Goal: Information Seeking & Learning: Check status

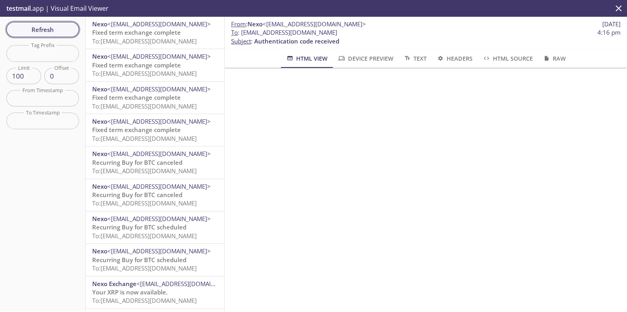
click at [32, 26] on span "Refresh" at bounding box center [43, 29] width 60 height 10
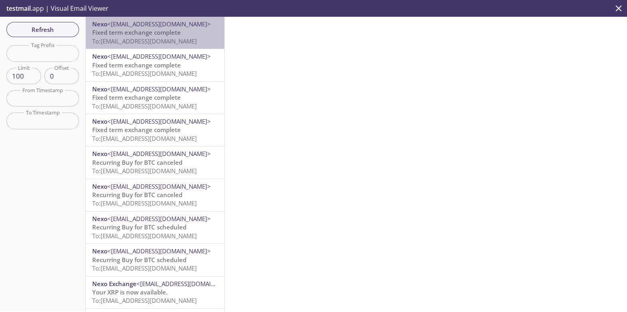
click at [121, 44] on span "To: [EMAIL_ADDRESS][DOMAIN_NAME]" at bounding box center [144, 41] width 105 height 8
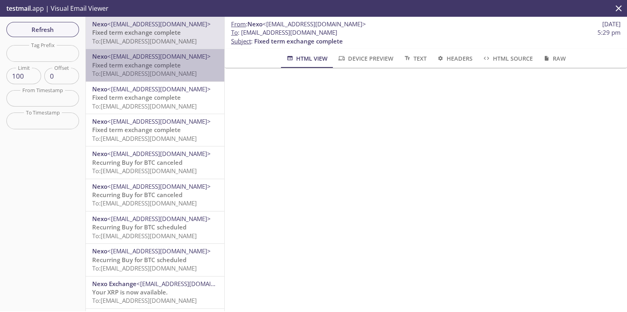
click at [122, 69] on span "Fixed term exchange complete" at bounding box center [136, 65] width 89 height 8
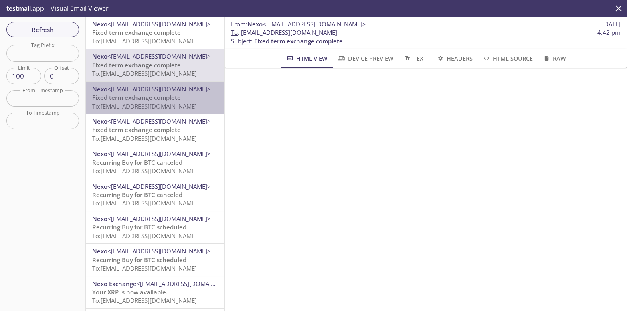
click at [122, 97] on span "Fixed term exchange complete" at bounding box center [136, 97] width 89 height 8
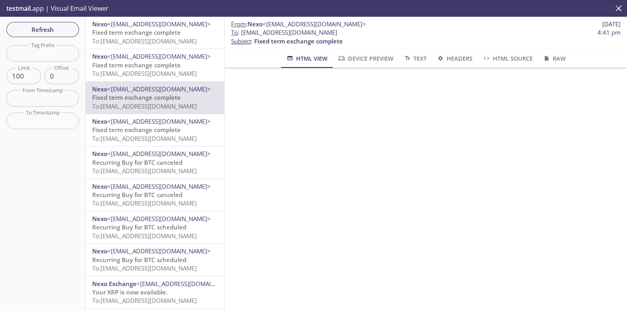
click at [123, 128] on span "Fixed term exchange complete" at bounding box center [136, 130] width 89 height 8
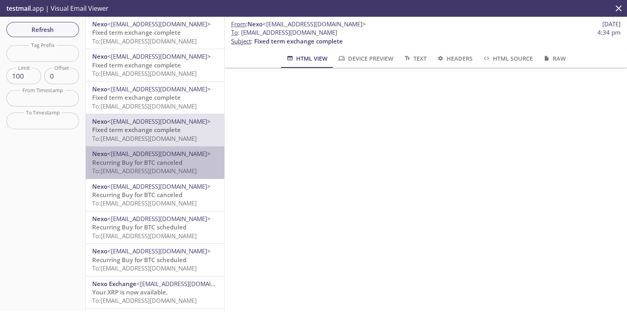
click at [123, 158] on span "<[EMAIL_ADDRESS][DOMAIN_NAME]>" at bounding box center [158, 154] width 103 height 8
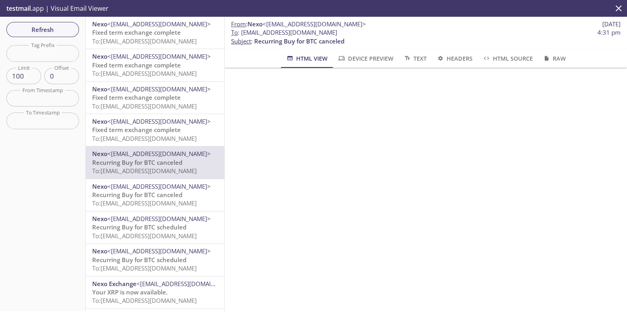
click at [122, 192] on span "Recurring Buy for BTC canceled" at bounding box center [137, 195] width 90 height 8
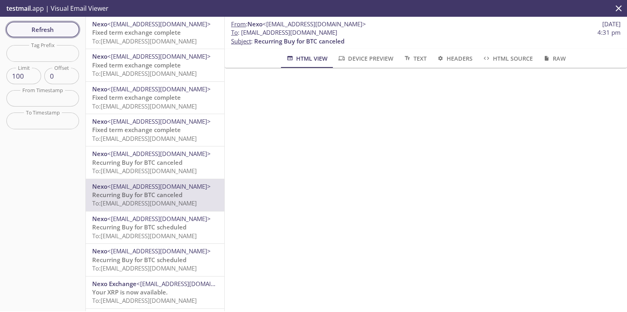
click at [53, 34] on span "Refresh" at bounding box center [43, 29] width 60 height 10
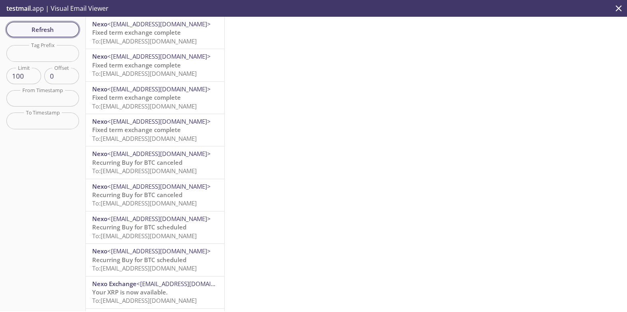
click at [53, 34] on span "Refresh" at bounding box center [43, 29] width 60 height 10
click at [44, 26] on span "Refresh" at bounding box center [43, 29] width 60 height 10
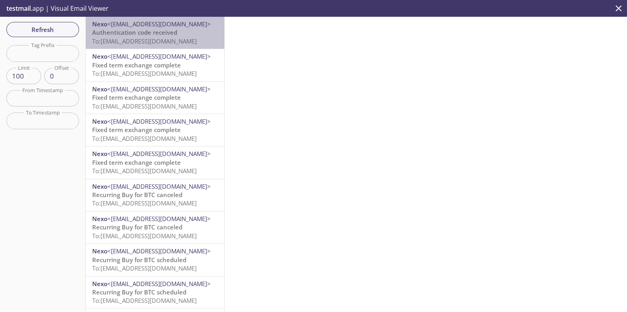
click at [146, 43] on span "To: [EMAIL_ADDRESS][DOMAIN_NAME]" at bounding box center [144, 41] width 105 height 8
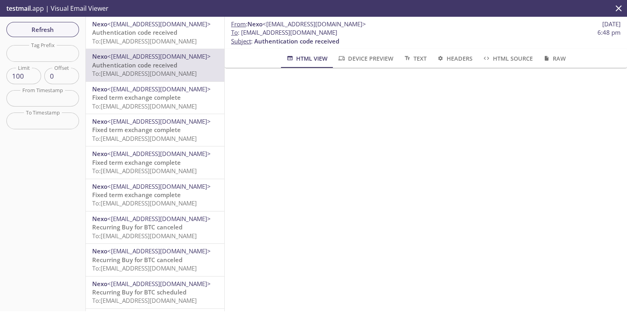
click at [150, 35] on span "Authentication code received" at bounding box center [134, 32] width 85 height 8
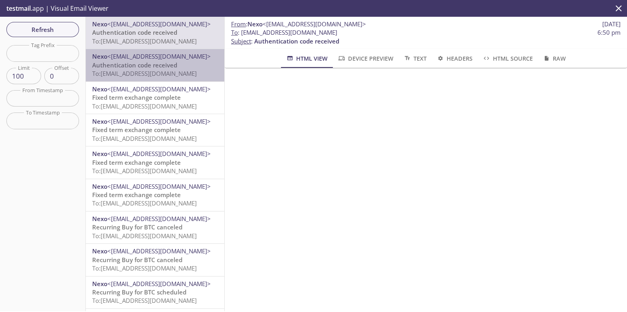
click at [160, 65] on span "Authentication code received" at bounding box center [134, 65] width 85 height 8
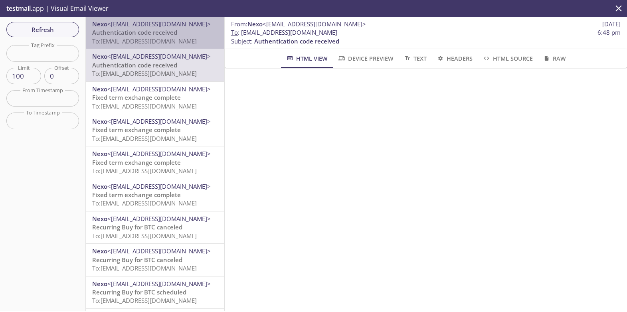
click at [161, 37] on span "To: [EMAIL_ADDRESS][DOMAIN_NAME]" at bounding box center [144, 41] width 105 height 8
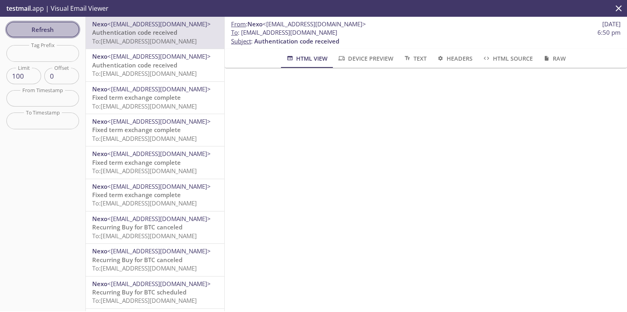
click at [49, 32] on span "Refresh" at bounding box center [43, 29] width 60 height 10
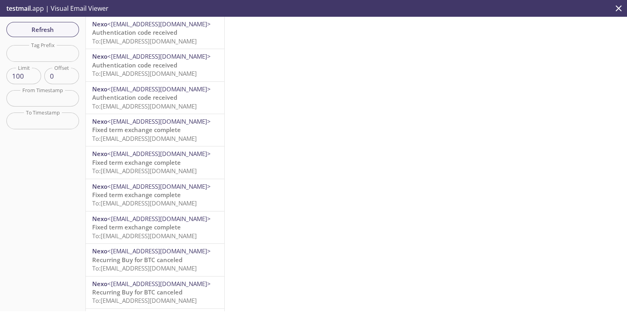
click at [148, 59] on span "<[EMAIL_ADDRESS][DOMAIN_NAME]>" at bounding box center [158, 56] width 103 height 8
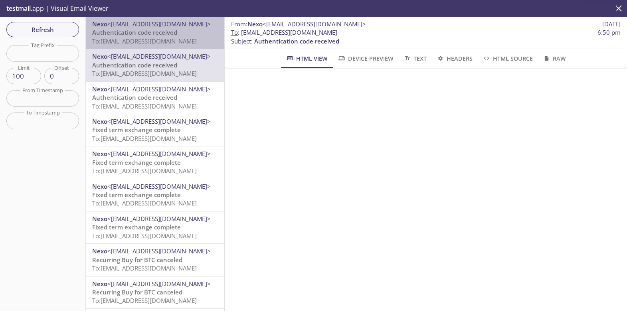
click at [153, 39] on span "To: [EMAIL_ADDRESS][DOMAIN_NAME]" at bounding box center [144, 41] width 105 height 8
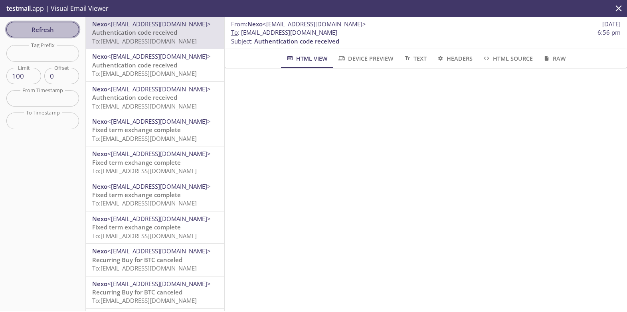
click at [44, 34] on span "Refresh" at bounding box center [43, 29] width 60 height 10
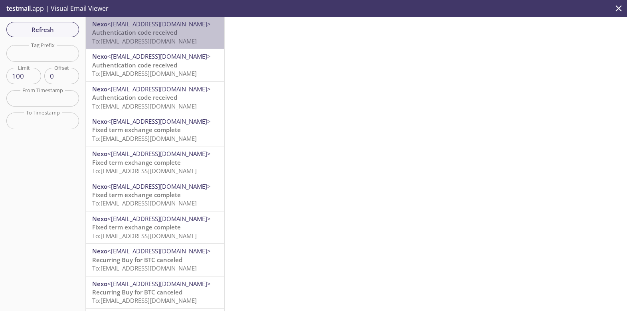
click at [125, 44] on span "To: [EMAIL_ADDRESS][DOMAIN_NAME]" at bounding box center [144, 41] width 105 height 8
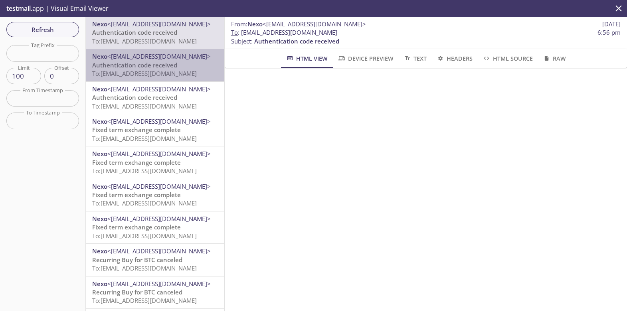
click at [131, 61] on span "Authentication code received" at bounding box center [134, 65] width 85 height 8
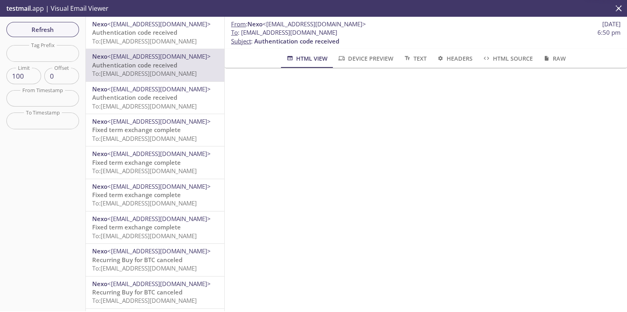
click at [133, 40] on span "To: [EMAIL_ADDRESS][DOMAIN_NAME]" at bounding box center [144, 41] width 105 height 8
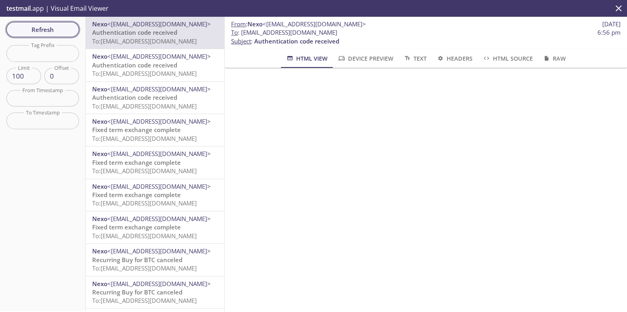
click at [34, 29] on span "Refresh" at bounding box center [43, 29] width 60 height 10
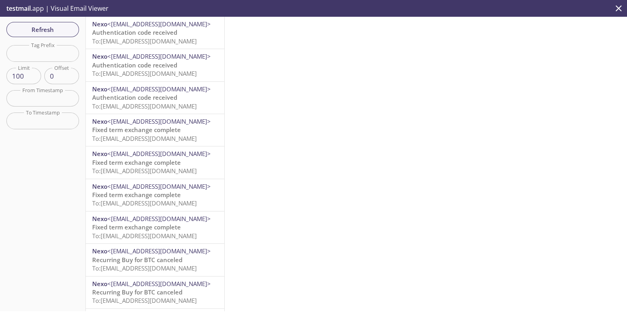
click at [123, 38] on span "To: [EMAIL_ADDRESS][DOMAIN_NAME]" at bounding box center [144, 41] width 105 height 8
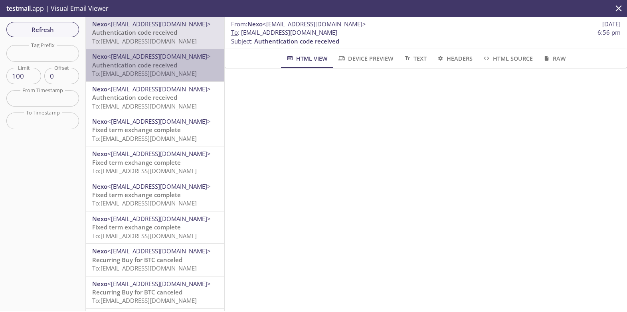
click at [141, 62] on span "Authentication code received" at bounding box center [134, 65] width 85 height 8
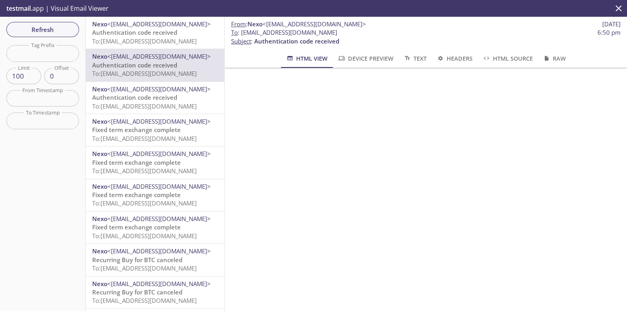
click at [153, 34] on span "Authentication code received" at bounding box center [134, 32] width 85 height 8
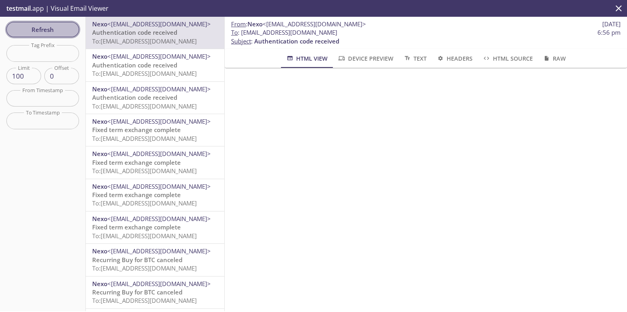
click at [53, 33] on span "Refresh" at bounding box center [43, 29] width 60 height 10
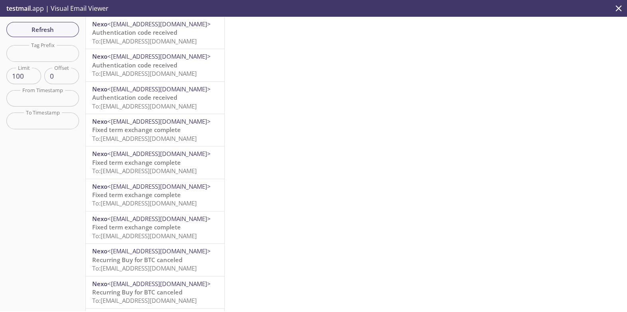
click at [124, 48] on div "Nexo <[EMAIL_ADDRESS][DOMAIN_NAME]> Authentication code received To: [EMAIL_ADD…" at bounding box center [155, 33] width 139 height 32
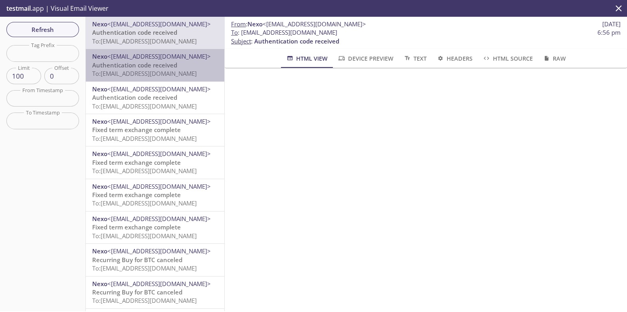
click at [132, 69] on span "Authentication code received" at bounding box center [134, 65] width 85 height 8
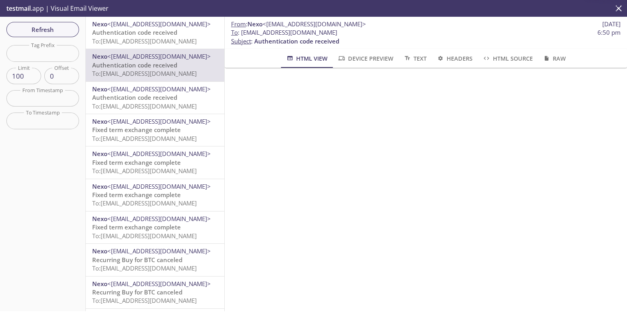
click at [144, 38] on span "To: [EMAIL_ADDRESS][DOMAIN_NAME]" at bounding box center [144, 41] width 105 height 8
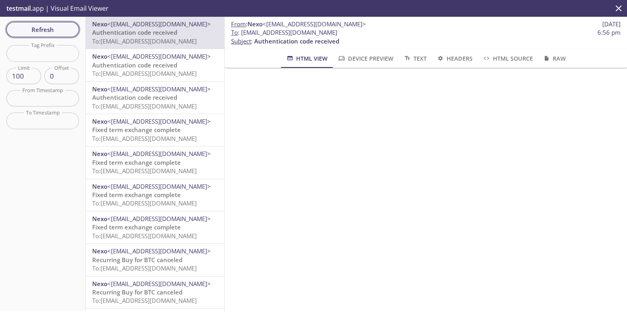
click at [42, 25] on span "Refresh" at bounding box center [43, 29] width 60 height 10
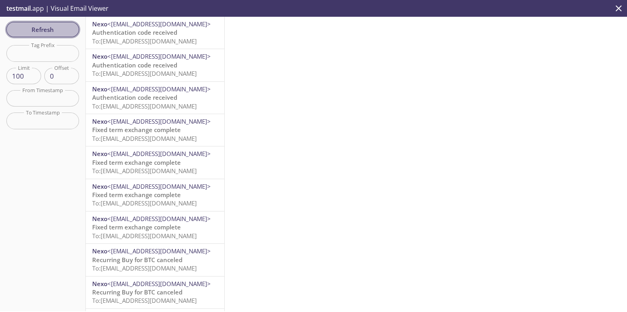
click at [50, 28] on span "Refresh" at bounding box center [43, 29] width 60 height 10
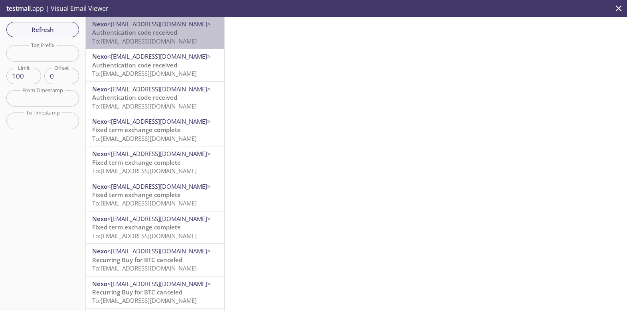
click at [168, 42] on span "To: [EMAIL_ADDRESS][DOMAIN_NAME]" at bounding box center [144, 41] width 105 height 8
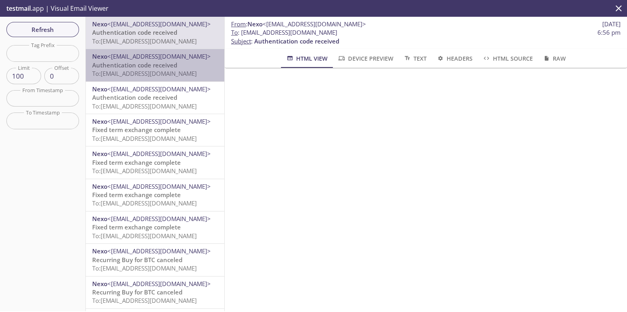
click at [167, 65] on span "Authentication code received" at bounding box center [134, 65] width 85 height 8
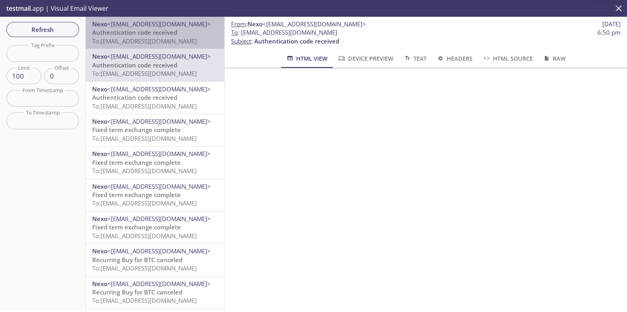
click at [168, 35] on span "Authentication code received" at bounding box center [134, 32] width 85 height 8
